Goal: Complete application form

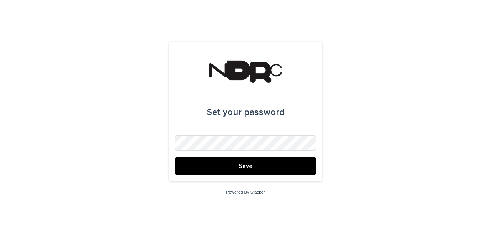
click at [175, 157] on button "Save" at bounding box center [245, 166] width 141 height 18
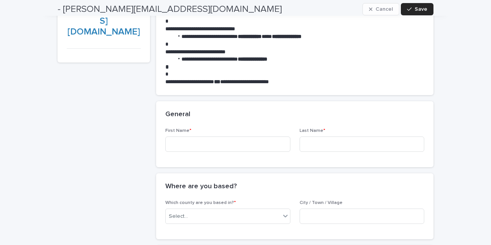
scroll to position [85, 0]
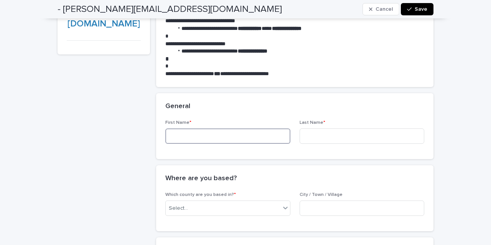
click at [218, 140] on input at bounding box center [227, 136] width 125 height 15
type input "******"
type input "*****"
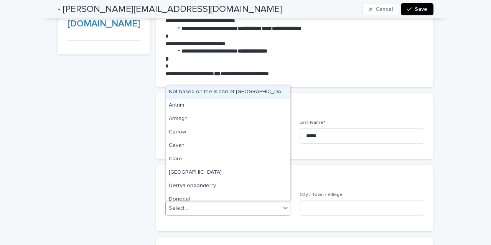
click at [224, 211] on div "Select..." at bounding box center [223, 208] width 115 height 13
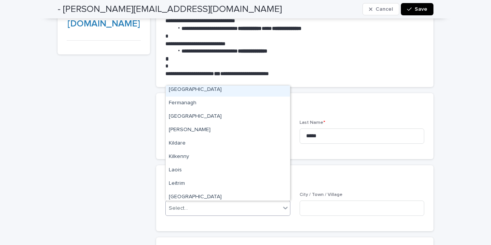
scroll to position [142, 0]
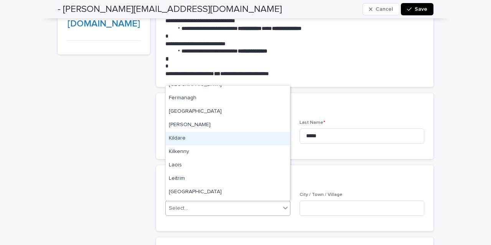
click at [197, 140] on div "Kildare" at bounding box center [228, 138] width 124 height 13
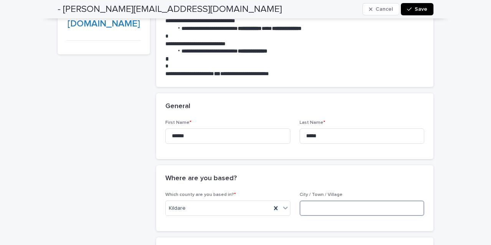
click at [319, 209] on input at bounding box center [362, 208] width 125 height 15
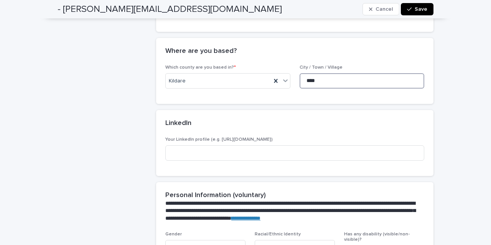
scroll to position [214, 0]
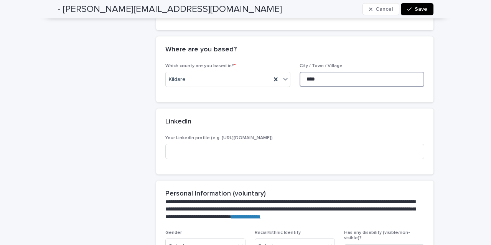
type input "****"
click at [230, 167] on div "Your LinkedIn profile (e.g. [URL][DOMAIN_NAME])" at bounding box center [294, 154] width 277 height 39
click at [229, 149] on input at bounding box center [294, 151] width 259 height 15
paste input "**********"
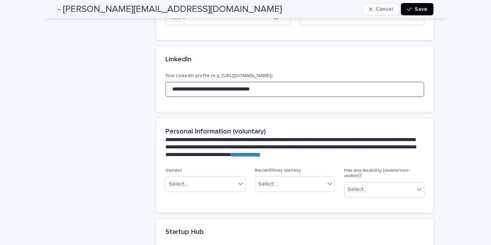
scroll to position [279, 0]
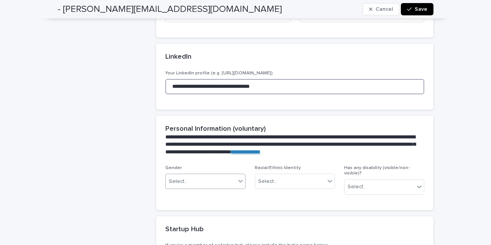
type input "**********"
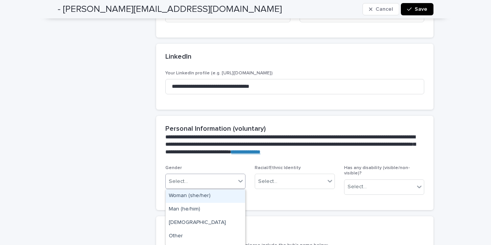
click at [238, 180] on icon at bounding box center [241, 181] width 8 height 8
click at [218, 197] on div "Man (he/him)" at bounding box center [205, 198] width 79 height 13
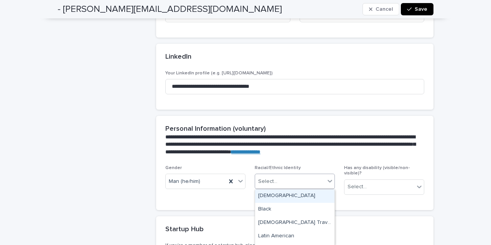
click at [307, 178] on div "Select..." at bounding box center [290, 181] width 70 height 13
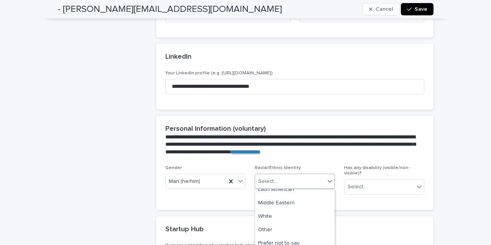
scroll to position [51, 0]
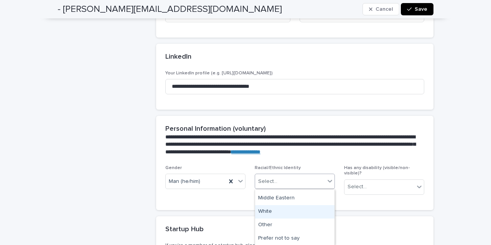
click at [296, 213] on div "White" at bounding box center [294, 211] width 79 height 13
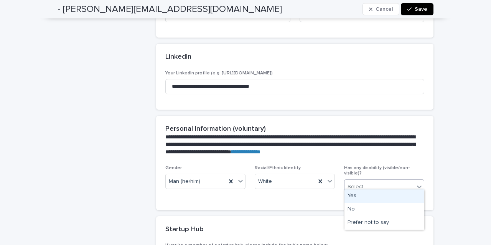
click at [362, 183] on div "Select..." at bounding box center [357, 187] width 19 height 8
click at [367, 196] on div "Yes" at bounding box center [384, 196] width 79 height 13
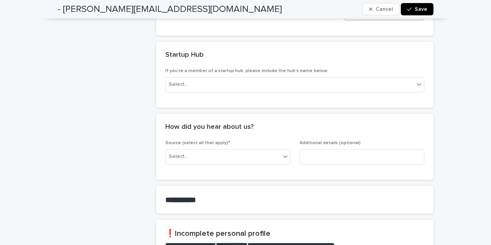
scroll to position [454, 0]
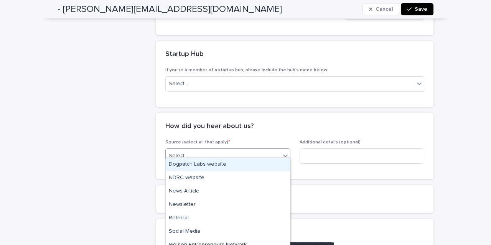
click at [284, 154] on div at bounding box center [285, 156] width 9 height 14
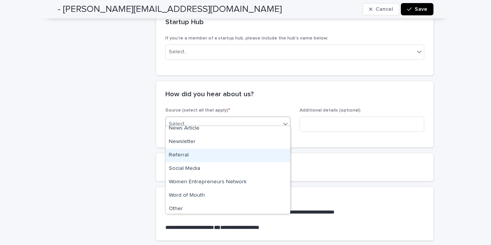
scroll to position [33, 0]
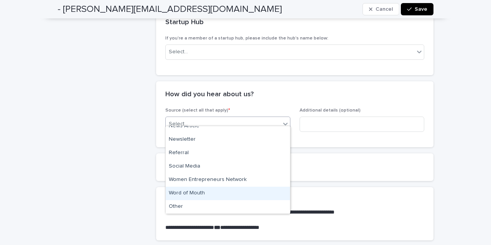
click at [254, 190] on div "Word of Mouth" at bounding box center [228, 193] width 124 height 13
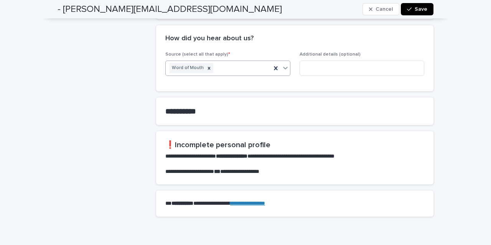
scroll to position [543, 0]
click at [416, 13] on button "Save" at bounding box center [417, 9] width 33 height 12
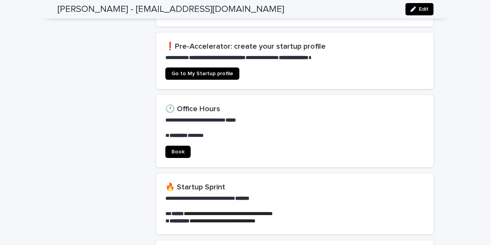
scroll to position [485, 0]
click at [222, 71] on span "Go to My Startup profile" at bounding box center [203, 73] width 62 height 5
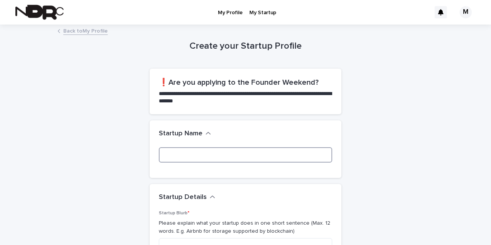
click at [180, 155] on input at bounding box center [245, 154] width 173 height 15
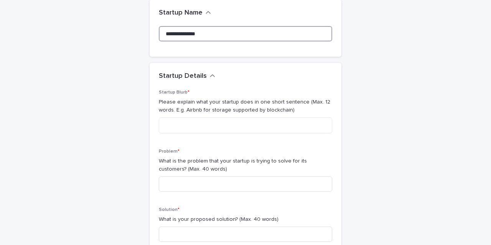
scroll to position [70, 0]
type input "**********"
click at [175, 125] on textarea at bounding box center [245, 125] width 173 height 16
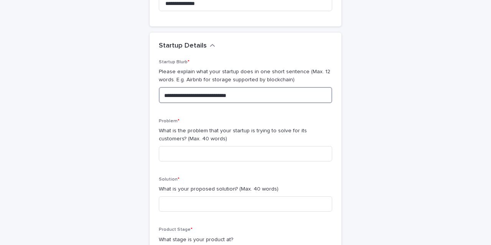
scroll to position [101, 0]
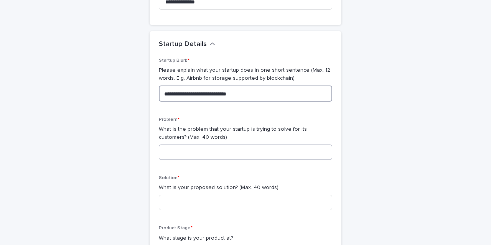
type textarea "**********"
click at [209, 148] on input at bounding box center [245, 152] width 173 height 15
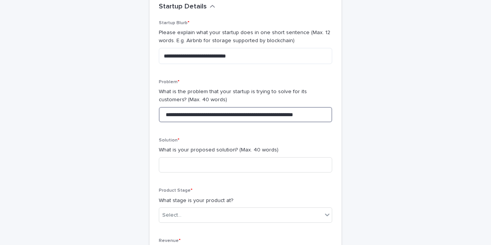
scroll to position [154, 0]
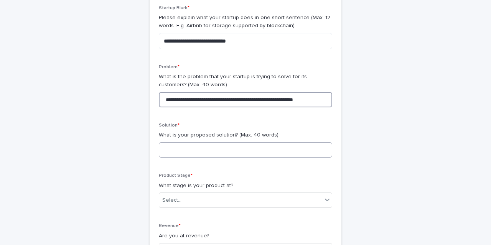
type input "**********"
click at [221, 150] on input at bounding box center [245, 149] width 173 height 15
type input "*"
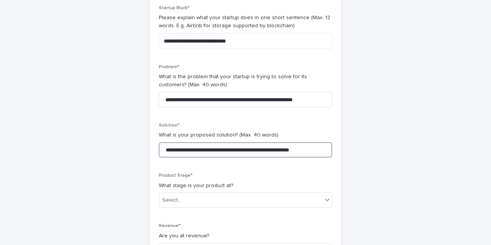
scroll to position [218, 0]
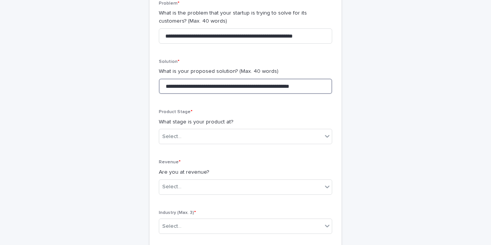
type input "**********"
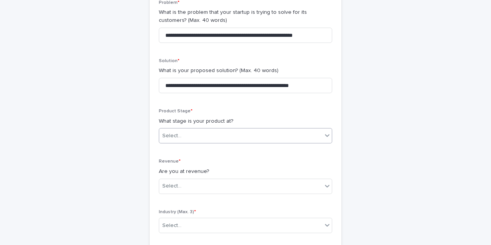
click at [328, 131] on div at bounding box center [327, 136] width 9 height 14
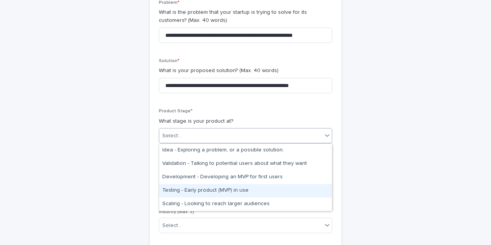
click at [316, 190] on div "Testing - Early product (MVP) in use" at bounding box center [245, 190] width 173 height 13
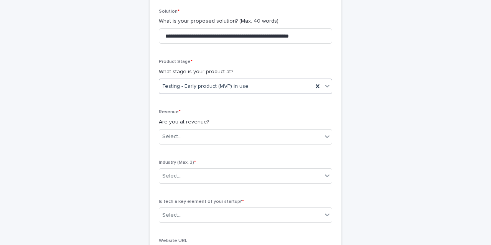
scroll to position [271, 0]
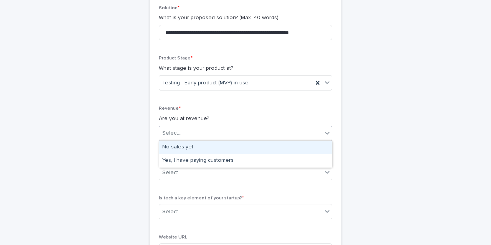
click at [325, 127] on div at bounding box center [327, 133] width 9 height 14
click at [244, 150] on div "No sales yet" at bounding box center [245, 147] width 173 height 13
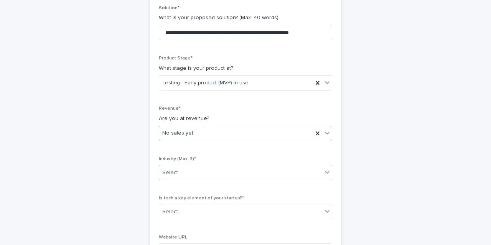
click at [272, 168] on div "Select..." at bounding box center [240, 173] width 163 height 13
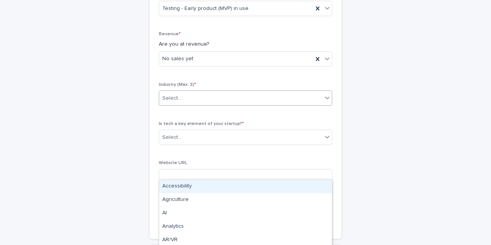
scroll to position [350, 0]
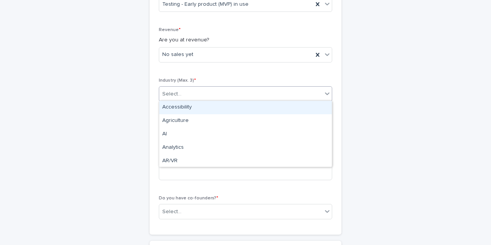
click at [213, 111] on div "Accessibility" at bounding box center [245, 107] width 173 height 13
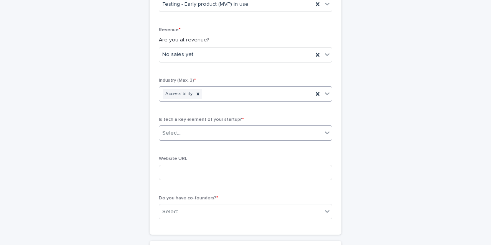
click at [260, 136] on div "Select..." at bounding box center [240, 133] width 163 height 13
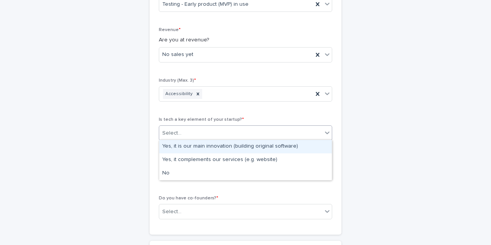
click at [304, 149] on div "Yes, it is our main innovation (building original software)" at bounding box center [245, 146] width 173 height 13
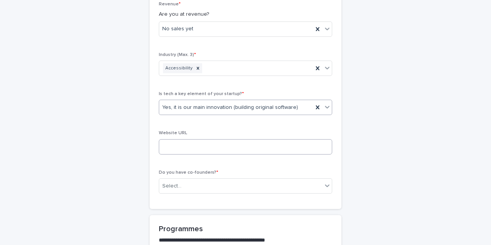
scroll to position [382, 0]
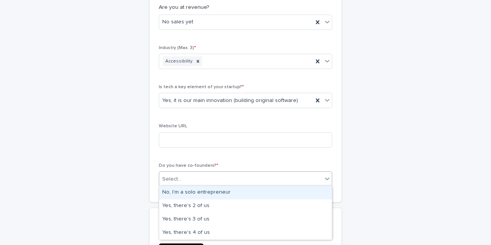
click at [300, 181] on div "Select..." at bounding box center [240, 179] width 163 height 13
click at [280, 195] on div "No, I'm a solo entrepreneur" at bounding box center [245, 192] width 173 height 13
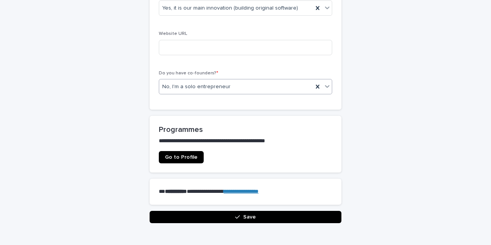
scroll to position [476, 0]
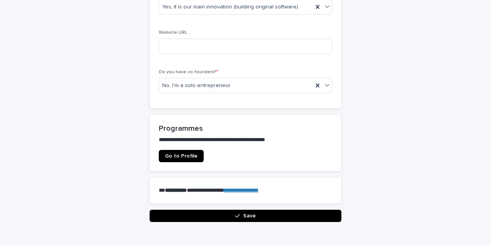
click at [238, 213] on icon "button" at bounding box center [237, 215] width 5 height 5
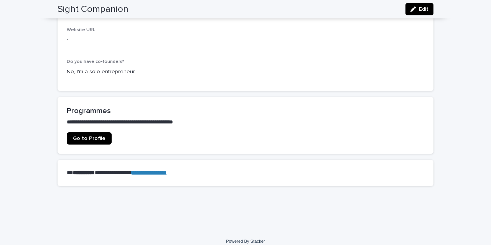
scroll to position [365, 0]
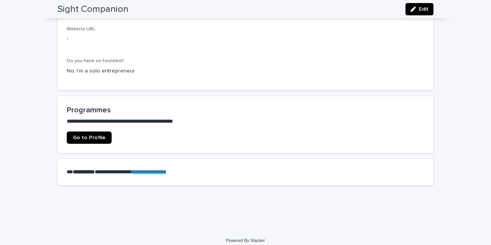
click at [103, 139] on link "Go to Profile" at bounding box center [89, 138] width 45 height 12
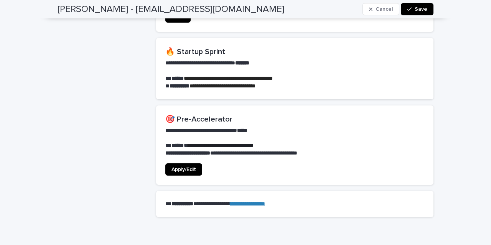
scroll to position [597, 0]
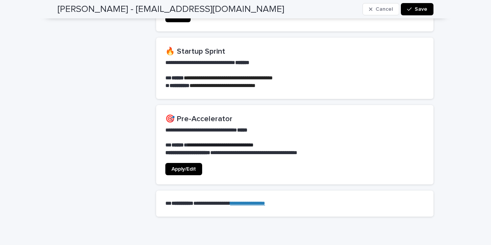
click at [194, 167] on span "Apply/Edit" at bounding box center [184, 169] width 25 height 5
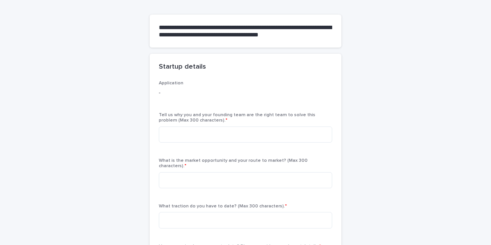
scroll to position [55, 0]
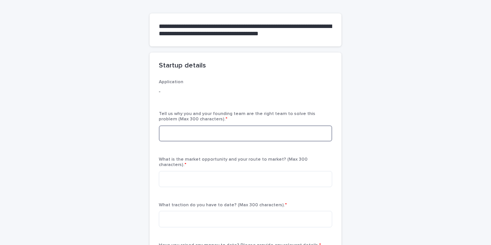
click at [177, 130] on textarea at bounding box center [245, 134] width 173 height 16
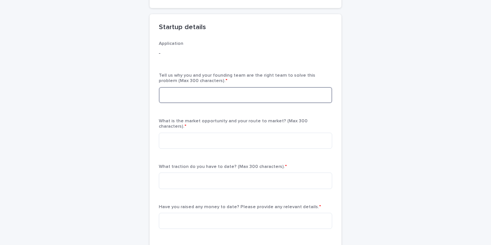
scroll to position [85, 0]
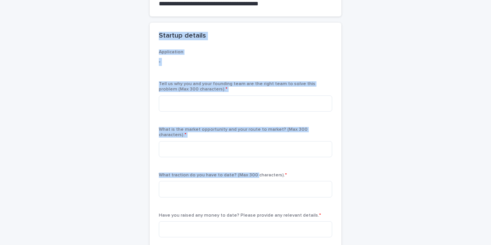
drag, startPoint x: 157, startPoint y: 36, endPoint x: 253, endPoint y: 173, distance: 166.7
click at [253, 173] on section "Startup details Application - Tell us why you and your founding team are the ri…" at bounding box center [246, 158] width 192 height 271
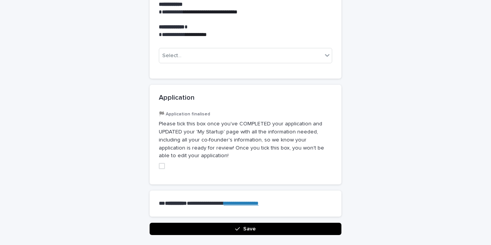
scroll to position [871, 0]
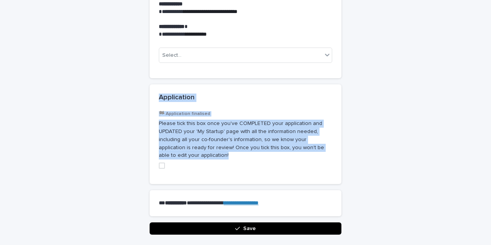
click at [205, 144] on p "Please tick this box once you've COMPLETED your application and UPDATED your 'M…" at bounding box center [245, 140] width 173 height 40
copy div "Application 🏁 Application finalised Please tick this box once you've COMPLETED …"
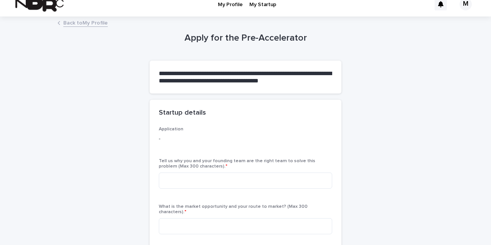
scroll to position [9, 0]
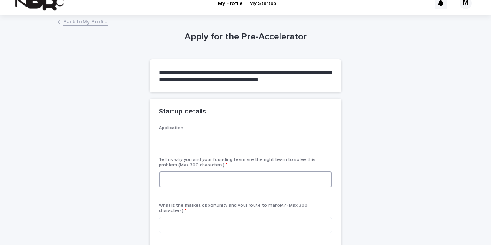
click at [198, 178] on textarea at bounding box center [245, 180] width 173 height 16
paste textarea "**********"
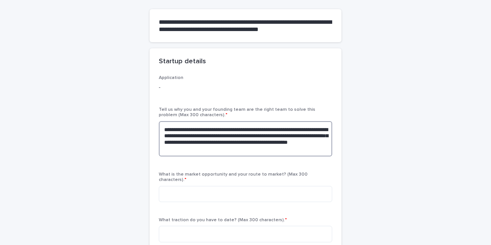
scroll to position [60, 0]
type textarea "**********"
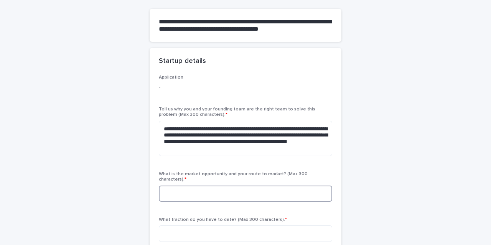
click at [172, 189] on textarea at bounding box center [245, 194] width 173 height 16
paste textarea "**********"
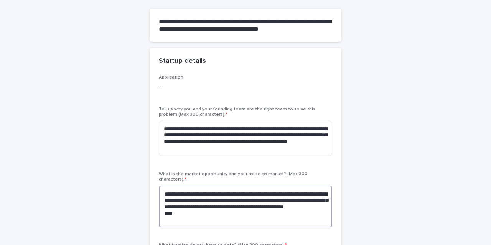
click at [203, 212] on textarea "**********" at bounding box center [245, 207] width 173 height 42
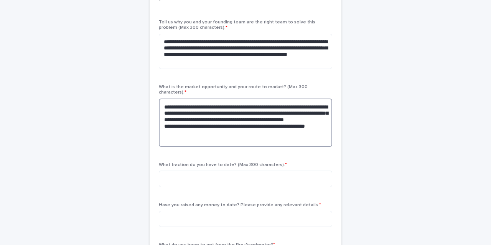
scroll to position [154, 0]
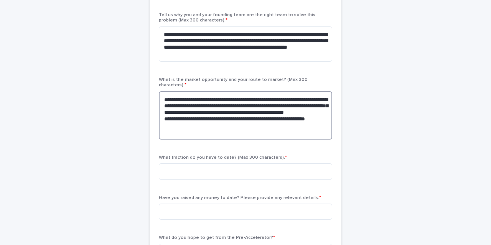
type textarea "**********"
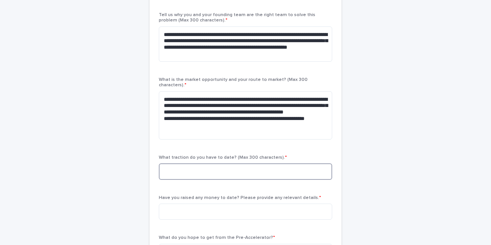
click at [200, 172] on textarea at bounding box center [245, 172] width 173 height 16
paste textarea "**********"
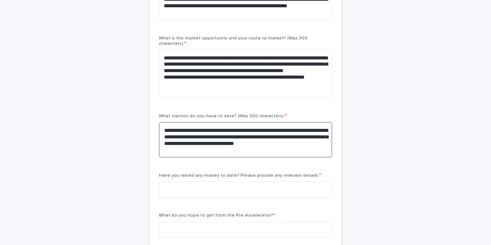
scroll to position [208, 0]
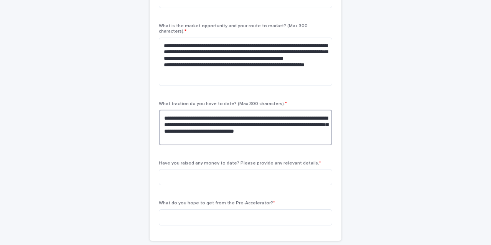
drag, startPoint x: 254, startPoint y: 126, endPoint x: 270, endPoint y: 127, distance: 16.2
click at [270, 127] on textarea "**********" at bounding box center [245, 127] width 173 height 35
type textarea "**********"
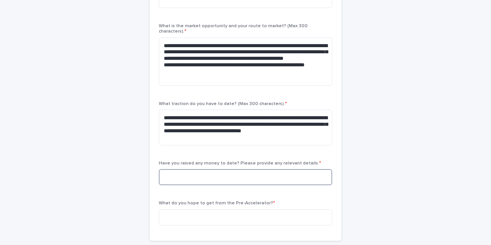
click at [235, 175] on textarea at bounding box center [245, 177] width 173 height 16
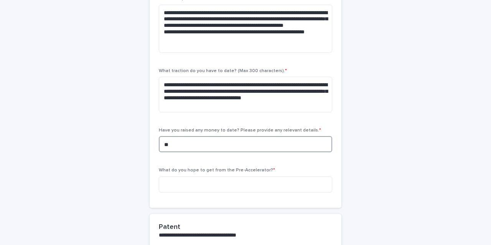
scroll to position [260, 0]
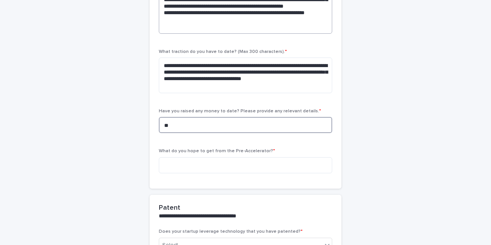
type textarea "**"
click at [201, 159] on textarea at bounding box center [245, 165] width 173 height 16
paste textarea "**********"
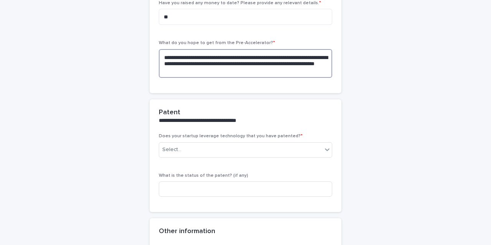
scroll to position [368, 0]
type textarea "**********"
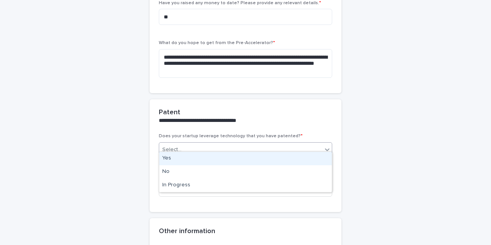
click at [238, 148] on div "Select..." at bounding box center [240, 150] width 163 height 13
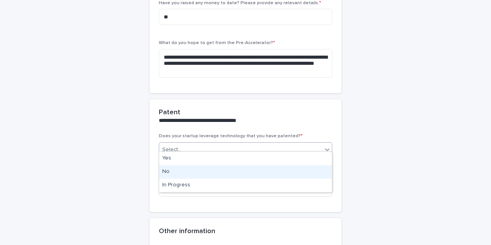
click at [204, 172] on div "No" at bounding box center [245, 171] width 173 height 13
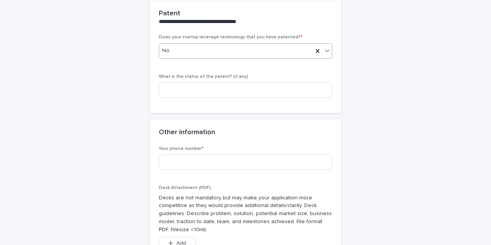
scroll to position [469, 0]
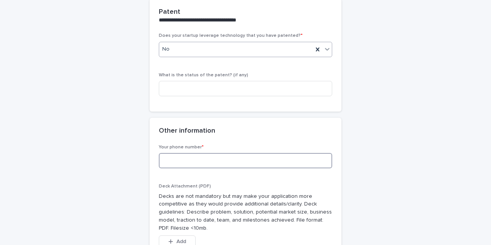
click at [172, 157] on input at bounding box center [245, 160] width 173 height 15
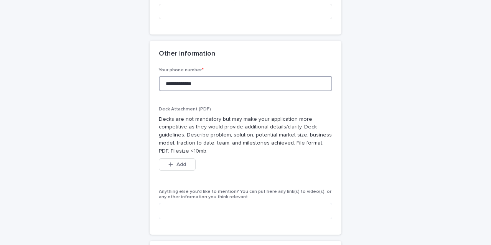
scroll to position [547, 0]
type input "**********"
click at [183, 162] on span "Add" at bounding box center [182, 164] width 10 height 5
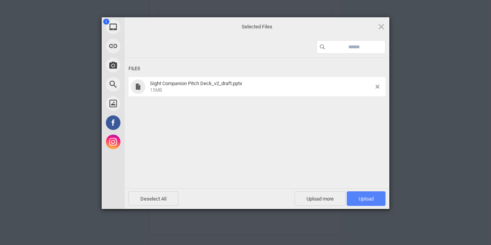
click at [367, 200] on span "Upload 1" at bounding box center [366, 199] width 15 height 6
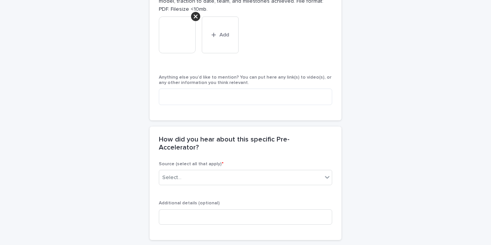
scroll to position [739, 0]
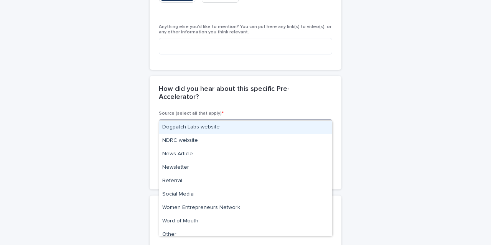
click at [231, 121] on div "Select..." at bounding box center [240, 127] width 163 height 13
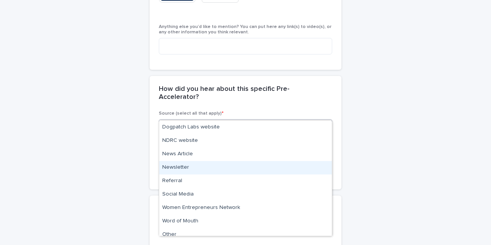
scroll to position [6, 0]
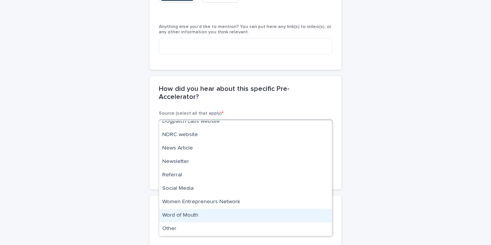
click at [231, 214] on div "Word of Mouth" at bounding box center [245, 215] width 173 height 13
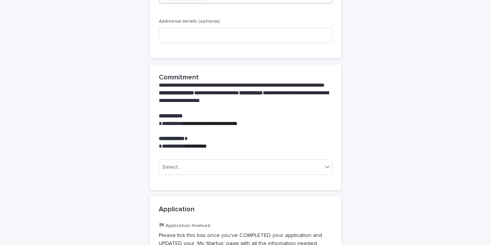
scroll to position [870, 0]
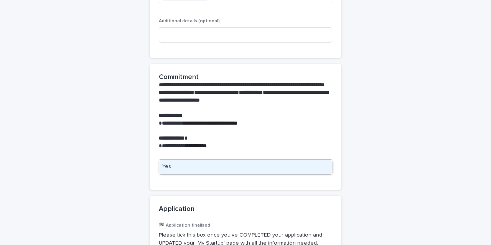
click at [269, 161] on div "Select..." at bounding box center [240, 167] width 163 height 13
click at [261, 164] on div "Yes" at bounding box center [245, 166] width 173 height 13
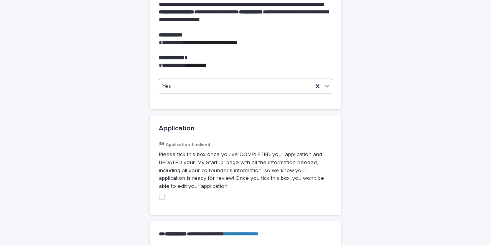
scroll to position [951, 0]
click at [163, 193] on span at bounding box center [162, 196] width 6 height 6
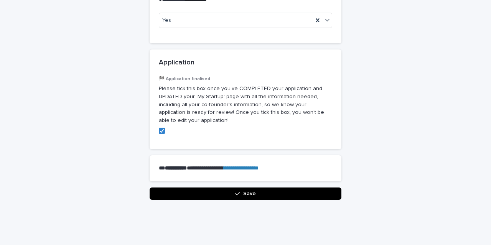
click at [201, 188] on button "Save" at bounding box center [246, 194] width 192 height 12
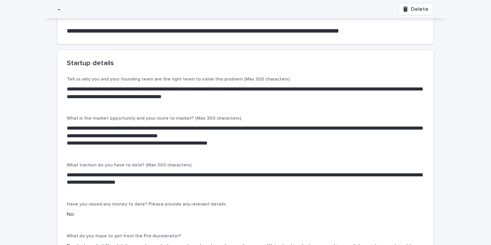
scroll to position [91, 0]
